Goal: Navigation & Orientation: Find specific page/section

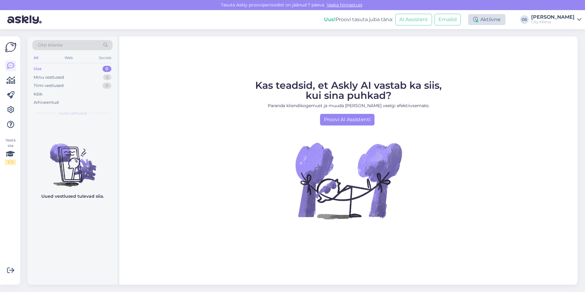
click at [486, 19] on div "Aktiivne" at bounding box center [486, 19] width 37 height 11
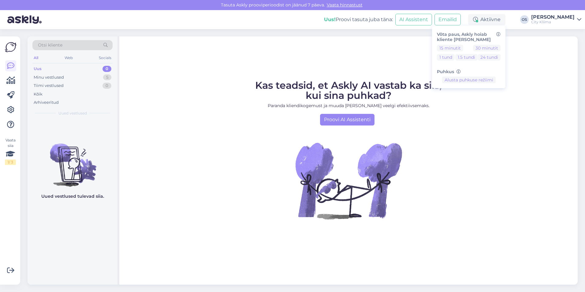
click at [549, 41] on div "Kas teadsid, et Askly AI vastab ka siis, kui sina puhkad? Paranda kliendikogemu…" at bounding box center [348, 160] width 458 height 248
click at [574, 20] on div "City Kliima" at bounding box center [552, 22] width 43 height 5
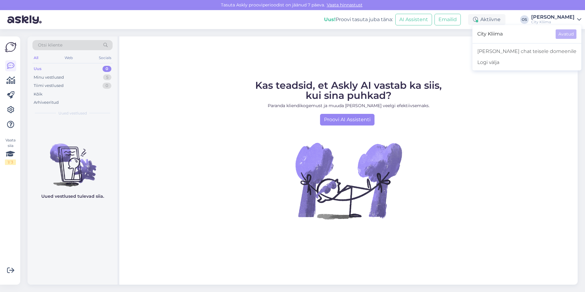
click at [410, 50] on div "Kas teadsid, et Askly AI vastab ka siis, kui sina puhkad? Paranda kliendikogemu…" at bounding box center [348, 160] width 458 height 248
click at [8, 111] on icon at bounding box center [10, 109] width 7 height 7
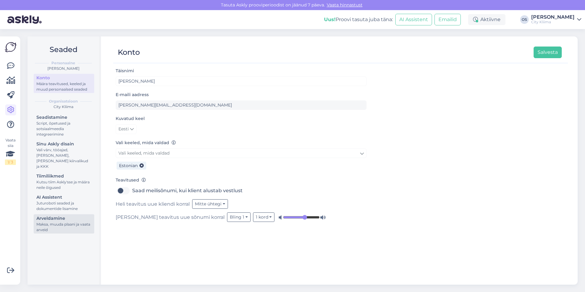
click at [53, 215] on div "Arveldamine" at bounding box center [63, 218] width 55 height 6
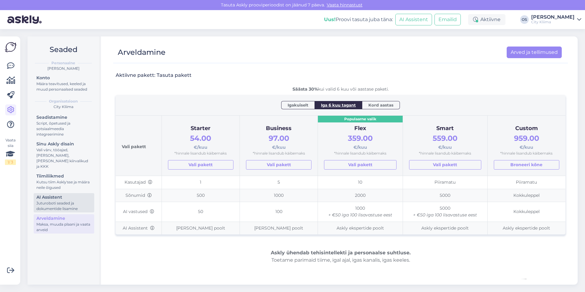
click at [77, 194] on div "AI Assistent" at bounding box center [63, 197] width 55 height 6
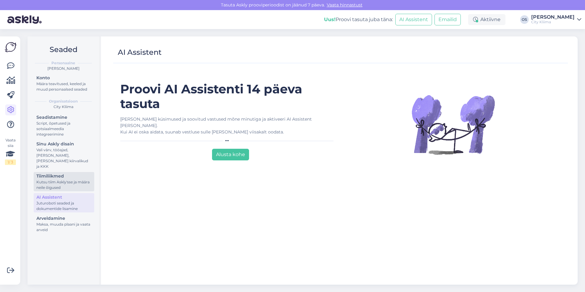
click at [66, 173] on div "Tiimiliikmed" at bounding box center [63, 176] width 55 height 6
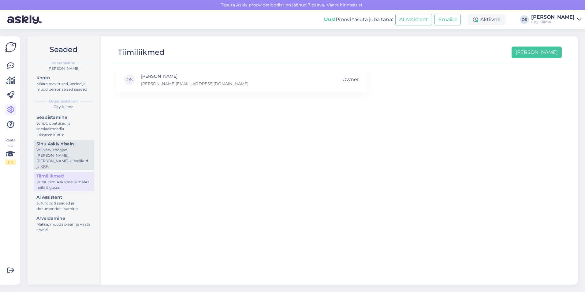
click at [61, 151] on div "Vali värv, tööajad, [PERSON_NAME], [PERSON_NAME] kiirvalikud ja KKK" at bounding box center [63, 158] width 55 height 22
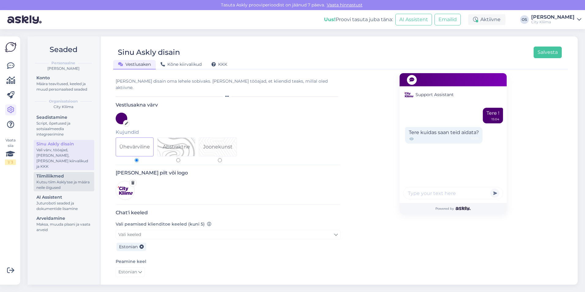
click at [57, 173] on div "Tiimiliikmed" at bounding box center [63, 176] width 55 height 6
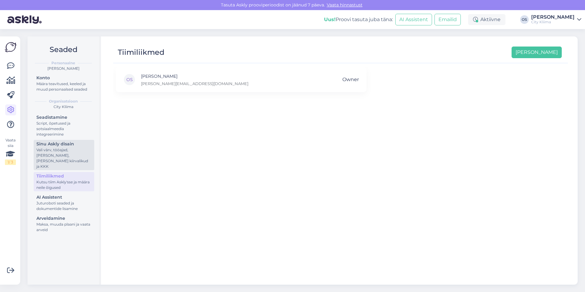
click at [54, 144] on div "Sinu Askly disain" at bounding box center [63, 144] width 55 height 6
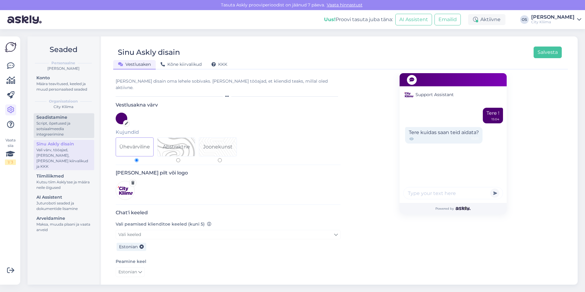
click at [52, 126] on div "Script, õpetused ja sotsiaalmeedia integreerimine" at bounding box center [63, 128] width 55 height 17
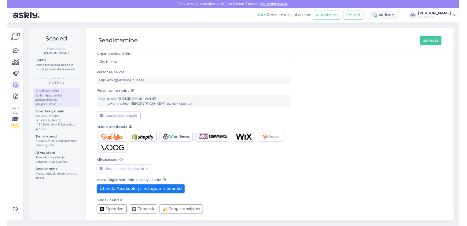
scroll to position [3, 0]
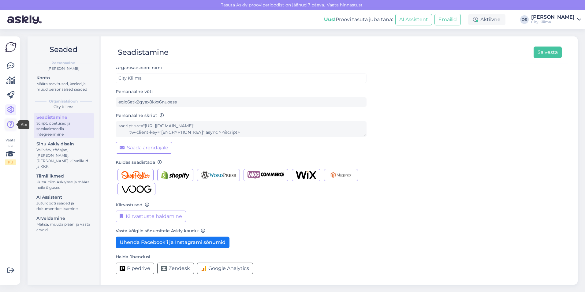
click at [12, 125] on icon at bounding box center [10, 124] width 7 height 7
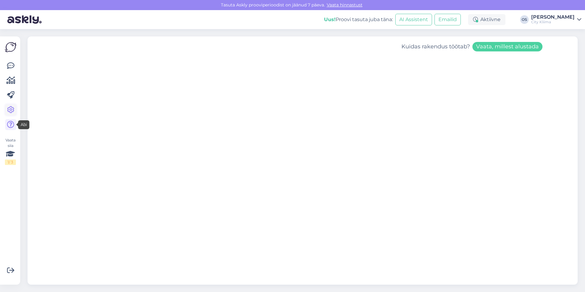
click at [7, 110] on icon at bounding box center [10, 109] width 7 height 7
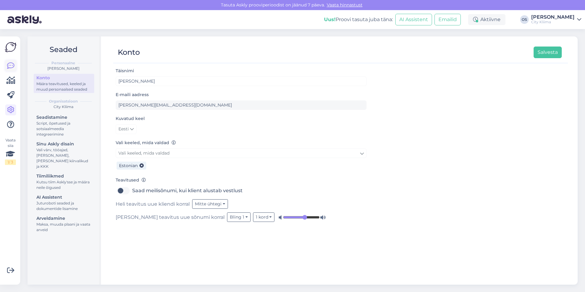
click at [15, 64] on link at bounding box center [10, 65] width 11 height 11
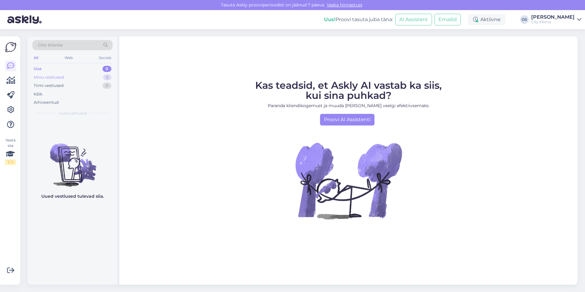
click at [66, 75] on div "Minu vestlused 5" at bounding box center [72, 77] width 80 height 9
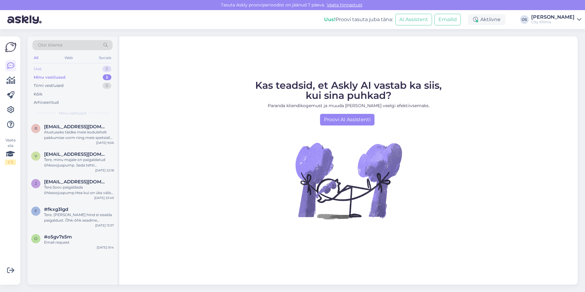
click at [53, 69] on div "Uus 0" at bounding box center [72, 69] width 80 height 9
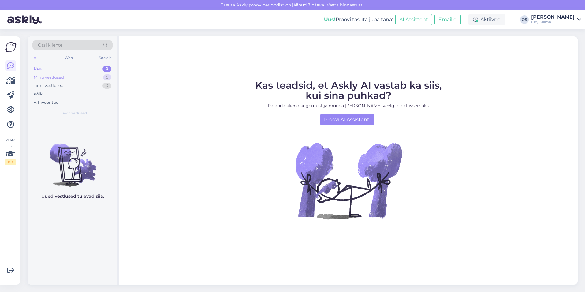
click at [45, 79] on div "Minu vestlused" at bounding box center [49, 77] width 30 height 6
